Goal: Find specific page/section: Find specific page/section

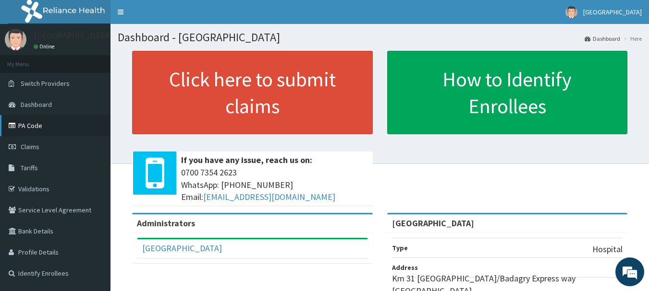
click at [35, 129] on link "PA Code" at bounding box center [55, 125] width 110 height 21
click at [41, 124] on link "PA Code" at bounding box center [55, 125] width 110 height 21
click at [36, 127] on link "PA Code" at bounding box center [55, 125] width 110 height 21
